Goal: Find specific page/section: Find specific page/section

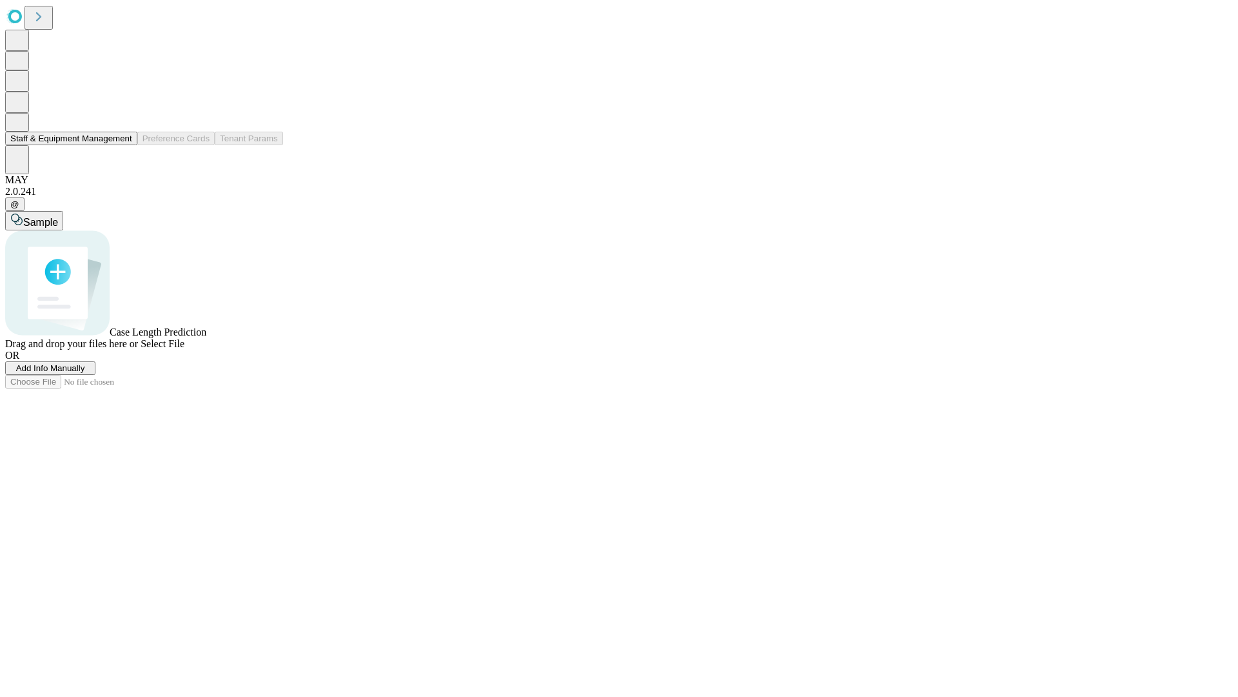
click at [123, 145] on button "Staff & Equipment Management" at bounding box center [71, 139] width 132 height 14
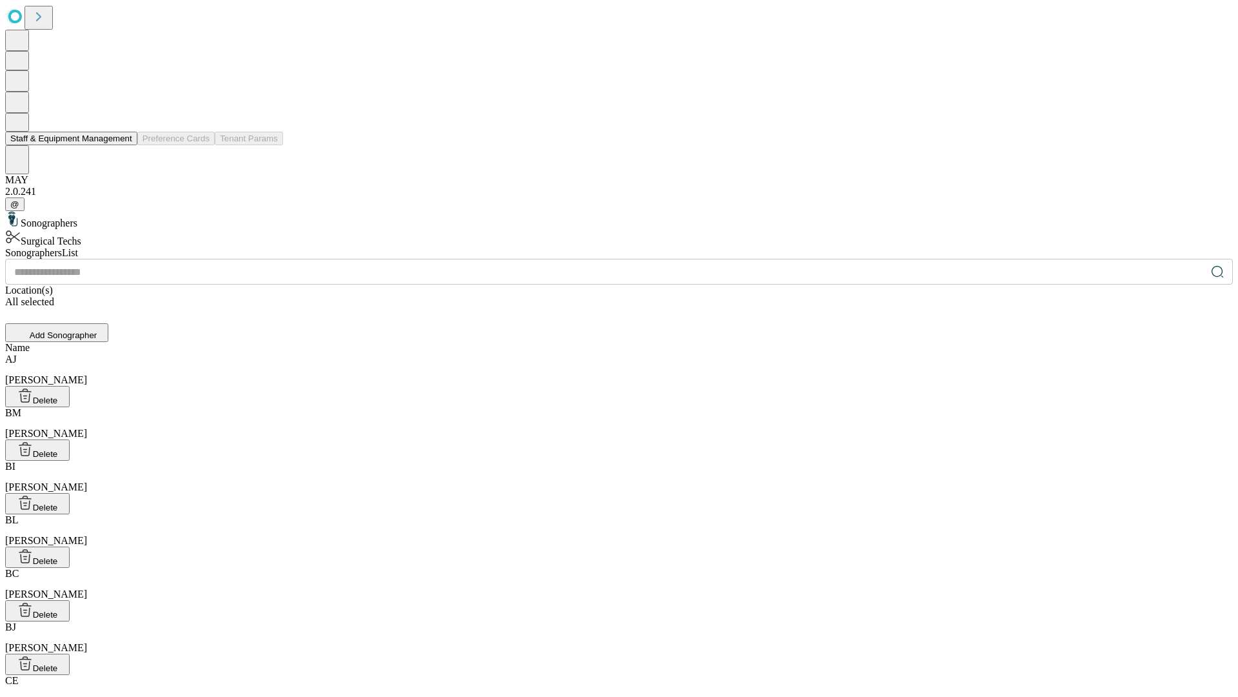
click at [123, 145] on button "Staff & Equipment Management" at bounding box center [71, 139] width 132 height 14
